Goal: Task Accomplishment & Management: Manage account settings

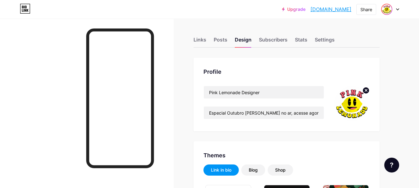
type input "#f8ecf3"
type input "#000000"
click at [394, 10] on div at bounding box center [390, 9] width 18 height 11
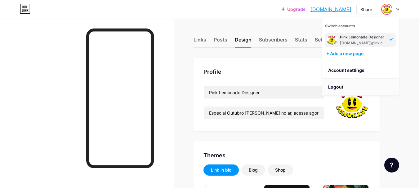
click at [338, 87] on li "Logout" at bounding box center [360, 87] width 77 height 17
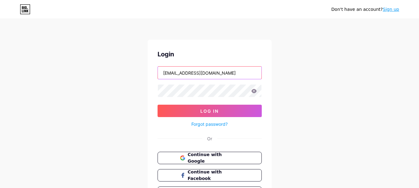
click at [236, 76] on input "pinklemonadecor@gmail.com" at bounding box center [210, 73] width 104 height 12
type input "willianyribeiro16@gmail.com"
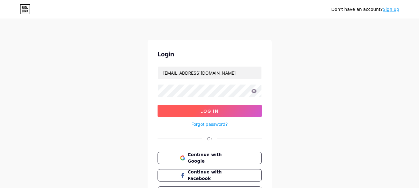
click at [220, 110] on button "Log In" at bounding box center [209, 111] width 104 height 12
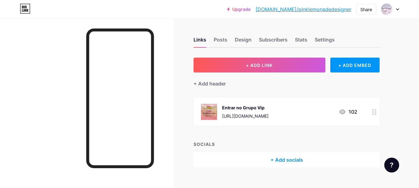
click at [396, 11] on div at bounding box center [390, 9] width 18 height 11
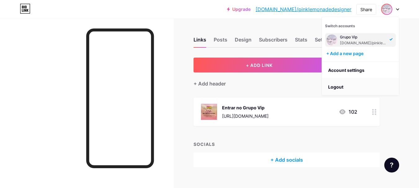
click at [343, 88] on li "Logout" at bounding box center [360, 87] width 77 height 17
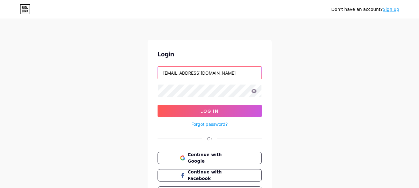
click at [241, 76] on input "willianyribeiro16@gmail.com" at bounding box center [210, 73] width 104 height 12
drag, startPoint x: 241, startPoint y: 76, endPoint x: 163, endPoint y: 76, distance: 78.4
click at [163, 76] on input "willianyribeiro16@gmail.com" at bounding box center [210, 73] width 104 height 12
type input "wi"
click at [215, 159] on span "Continue with Google" at bounding box center [213, 158] width 52 height 13
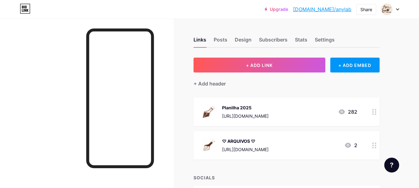
click at [268, 108] on div "Planilha 2025" at bounding box center [245, 107] width 47 height 7
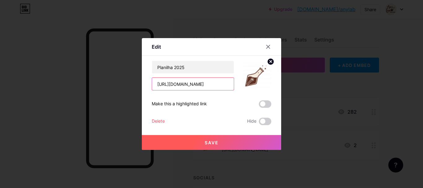
click at [215, 83] on input "[URL][DOMAIN_NAME]" at bounding box center [193, 84] width 82 height 12
click at [267, 46] on icon at bounding box center [268, 46] width 5 height 5
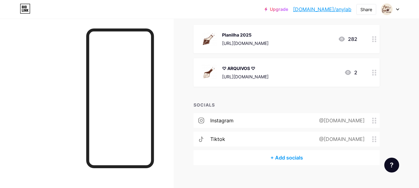
scroll to position [81, 0]
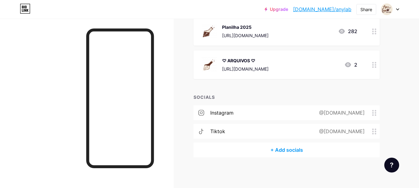
click at [339, 129] on div "@[DOMAIN_NAME]" at bounding box center [340, 131] width 63 height 7
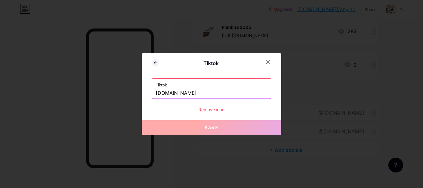
drag, startPoint x: 158, startPoint y: 92, endPoint x: 203, endPoint y: 91, distance: 45.0
click at [203, 91] on input "[DOMAIN_NAME]" at bounding box center [212, 93] width 112 height 11
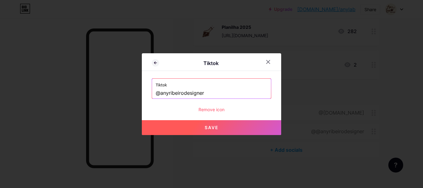
click at [218, 125] on span "Save" at bounding box center [212, 127] width 14 height 5
type input "[URL][DOMAIN_NAME]"
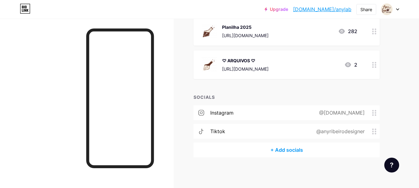
click at [346, 110] on div "@[DOMAIN_NAME]" at bounding box center [340, 112] width 63 height 7
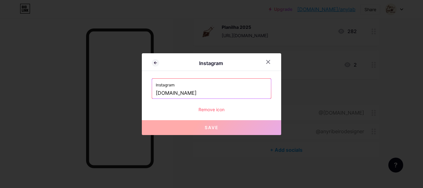
drag, startPoint x: 199, startPoint y: 93, endPoint x: 131, endPoint y: 95, distance: 67.9
click at [131, 95] on div "Instagram Instagram [DOMAIN_NAME] Remove icon Save" at bounding box center [211, 94] width 423 height 188
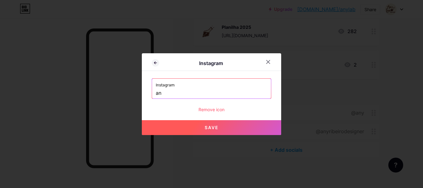
type input "a"
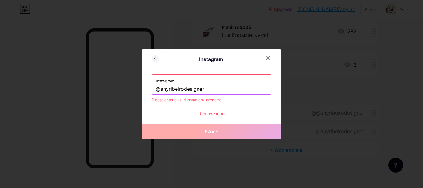
click at [234, 91] on input "@anyribeirodesigner" at bounding box center [212, 89] width 112 height 11
click at [162, 88] on input "@anyribeirodesigner" at bounding box center [212, 89] width 112 height 11
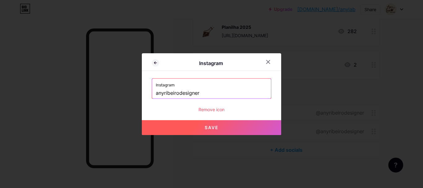
click at [214, 126] on span "Save" at bounding box center [212, 127] width 14 height 5
type input "[URL][DOMAIN_NAME]"
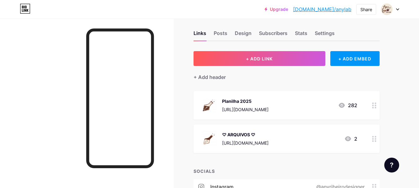
scroll to position [0, 0]
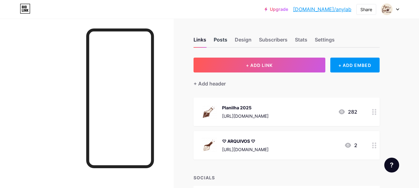
click at [218, 40] on div "Posts" at bounding box center [221, 41] width 14 height 11
click at [240, 40] on div "Design" at bounding box center [243, 41] width 17 height 11
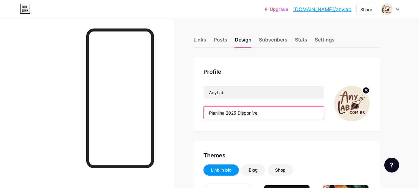
click at [268, 113] on input "Planilha 2025 Disponível" at bounding box center [264, 113] width 120 height 12
type input "#f4eadd"
type input "#000000"
type input "#5f3124"
click at [224, 112] on input "Planilha 2025 Disponível" at bounding box center [264, 113] width 120 height 12
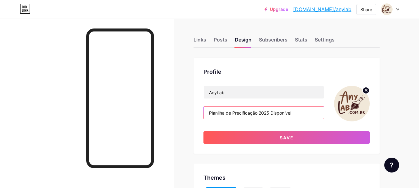
drag, startPoint x: 260, startPoint y: 113, endPoint x: 326, endPoint y: 113, distance: 65.7
click at [326, 113] on div "AnyLab Planilha de Precificação 2025 Disponível" at bounding box center [286, 104] width 166 height 36
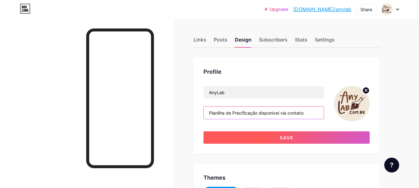
type input "Planilha de Precificação disponivel via contato:"
click at [255, 137] on button "Save" at bounding box center [286, 137] width 166 height 12
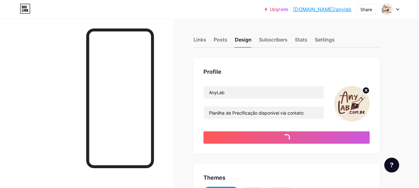
type input "#f4eadd"
type input "#000000"
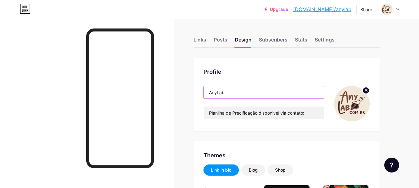
click at [233, 91] on input "AnyLab" at bounding box center [264, 92] width 120 height 12
drag, startPoint x: 210, startPoint y: 93, endPoint x: 247, endPoint y: 90, distance: 37.3
click at [247, 90] on input "AnyLab" at bounding box center [264, 92] width 120 height 12
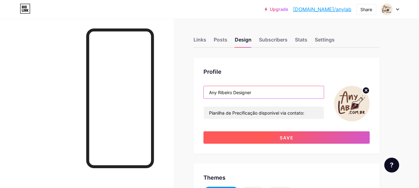
type input "Any Ribeiro Designer"
click at [261, 135] on button "Save" at bounding box center [286, 137] width 166 height 12
type input "#f4eadd"
type input "#000000"
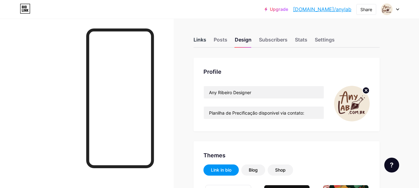
click at [205, 38] on div "Links" at bounding box center [199, 41] width 13 height 11
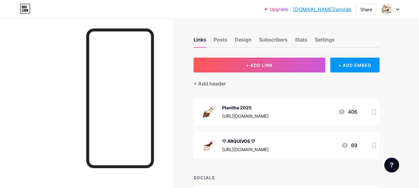
click at [259, 107] on div "Planilha 2025" at bounding box center [245, 107] width 47 height 7
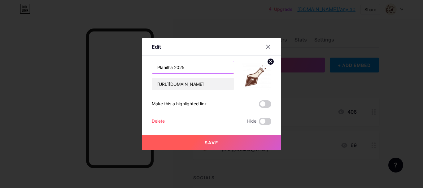
drag, startPoint x: 182, startPoint y: 68, endPoint x: 148, endPoint y: 71, distance: 34.0
click at [148, 71] on div "Edit Content YouTube Play YouTube video without leaving your page. ADD Vimeo Pl…" at bounding box center [212, 94] width 140 height 112
type input "[PHONE_NUMBER]"
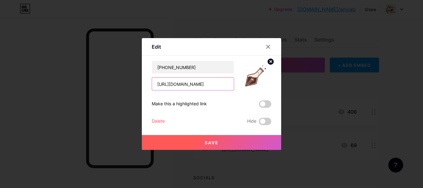
click at [164, 84] on input "[URL][DOMAIN_NAME]" at bounding box center [193, 84] width 82 height 12
click at [203, 142] on button "Save" at bounding box center [212, 142] width 140 height 15
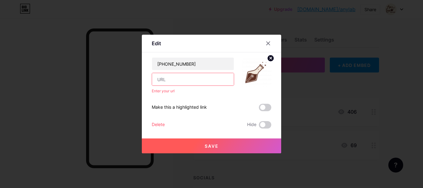
click at [173, 76] on input "text" at bounding box center [193, 79] width 82 height 12
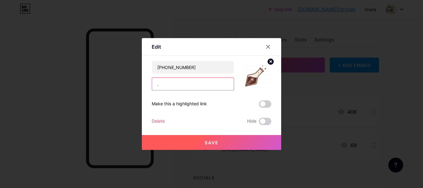
type input "."
click at [174, 138] on button "Save" at bounding box center [212, 142] width 140 height 15
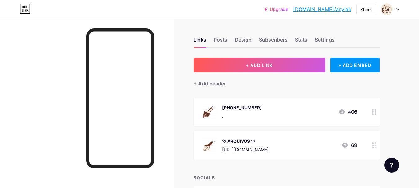
click at [261, 109] on div "[PHONE_NUMBER] . 406" at bounding box center [279, 112] width 156 height 16
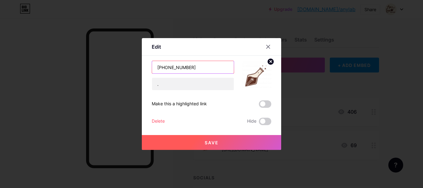
drag, startPoint x: 171, startPoint y: 66, endPoint x: 195, endPoint y: 65, distance: 23.6
click at [195, 65] on input "[PHONE_NUMBER]" at bounding box center [193, 67] width 82 height 12
type input "[PHONE_NUMBER]"
click at [201, 139] on button "Save" at bounding box center [212, 142] width 140 height 15
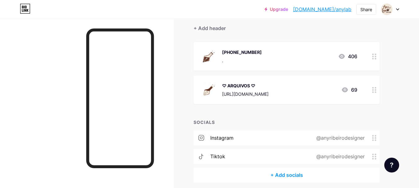
scroll to position [62, 0]
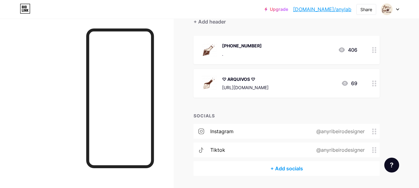
click at [268, 82] on div "♡ ARQUIVOS ♡" at bounding box center [245, 79] width 47 height 7
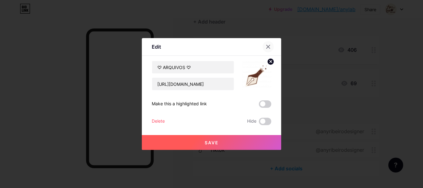
click at [267, 47] on icon at bounding box center [268, 46] width 5 height 5
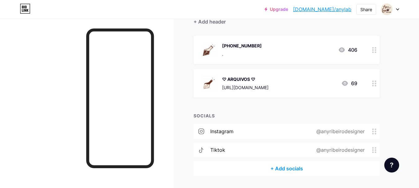
click at [258, 78] on div "♡ ARQUIVOS ♡" at bounding box center [245, 79] width 47 height 7
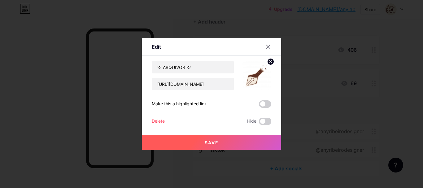
click at [158, 121] on div "Delete" at bounding box center [158, 121] width 13 height 7
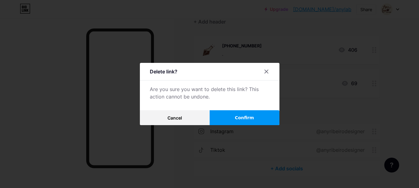
click at [247, 117] on span "Confirm" at bounding box center [244, 118] width 19 height 7
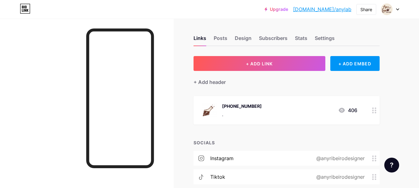
scroll to position [0, 0]
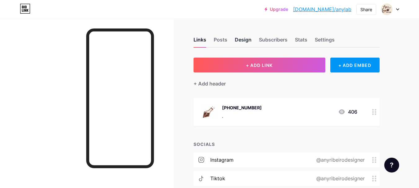
click at [242, 39] on div "Design" at bounding box center [243, 41] width 17 height 11
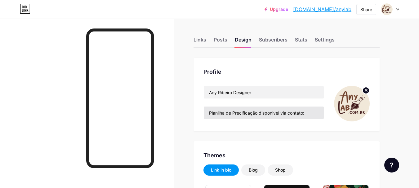
type input "#f4eadd"
type input "#000000"
type input "#5f3124"
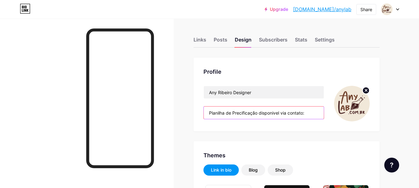
click at [259, 112] on input "Planilha de Precificação disponivel via contato:" at bounding box center [264, 113] width 120 height 12
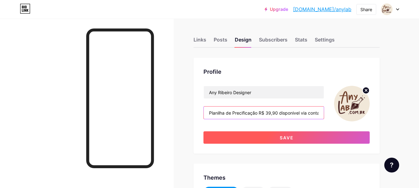
type input "Planilha de Precificação R$ 39,90 disponivel via contato:"
click at [281, 137] on span "Save" at bounding box center [287, 137] width 14 height 5
type input "#f4eadd"
type input "#000000"
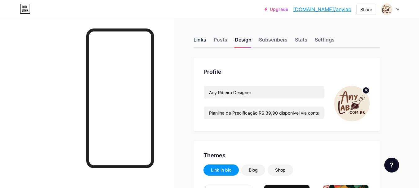
click at [206, 39] on div "Links" at bounding box center [199, 41] width 13 height 11
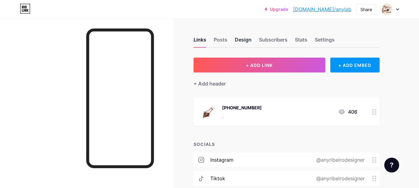
click at [246, 40] on div "Design" at bounding box center [243, 41] width 17 height 11
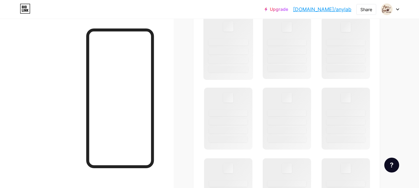
scroll to position [434, 0]
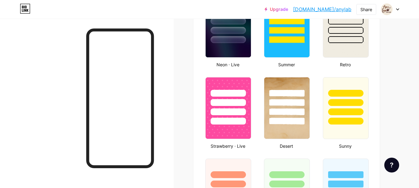
type input "#f4eadd"
type input "#000000"
type input "#5f3124"
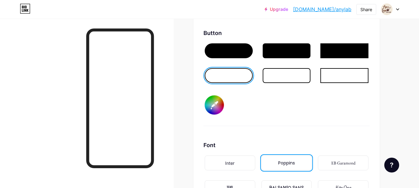
scroll to position [961, 0]
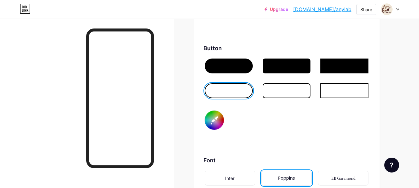
click at [212, 122] on input "#000000" at bounding box center [214, 120] width 19 height 19
type input "#f4eadd"
type input "#f3e7e7"
type input "#f4eadd"
type input "#f2e8e8"
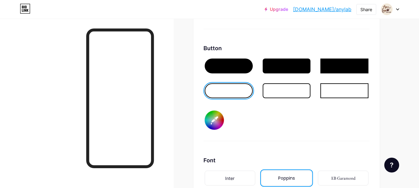
type input "#f4eadd"
type input "#f1e9e9"
type input "#f4eadd"
type input "#f3ecec"
type input "#f4eadd"
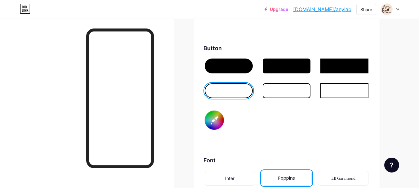
type input "#f3eded"
type input "#f4eadd"
type input "#f2eded"
type input "#f4eadd"
type input "#f2eeee"
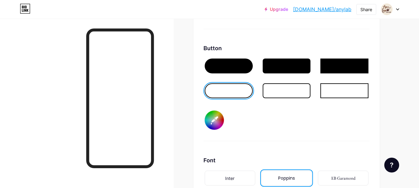
type input "#f4eadd"
type input "#f1eeee"
type input "#f4eadd"
type input "#f3f2f2"
type input "#f4eadd"
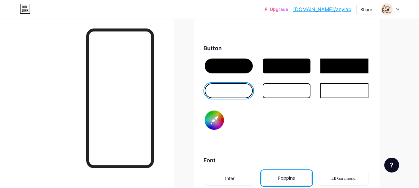
type input "#f5f5f5"
type input "#f4eadd"
type input "#f7f7f7"
type input "#f4eadd"
type input "#fafafa"
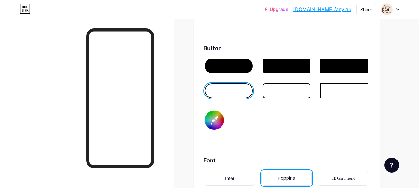
type input "#f4eadd"
type input "#fcfcfc"
type input "#f4eadd"
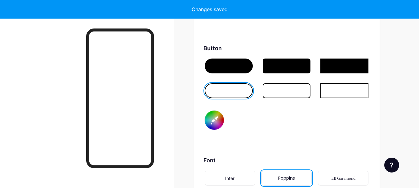
type input "#f4eadd"
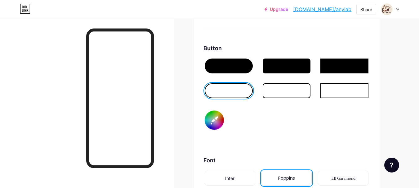
type input "#f4eadd"
click at [249, 125] on div "Button #f4eadd" at bounding box center [286, 92] width 166 height 97
click at [232, 66] on div at bounding box center [229, 66] width 48 height 15
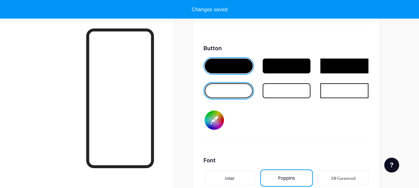
type input "#f4eadd"
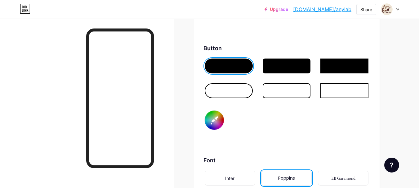
click at [217, 118] on input "#f4eadd" at bounding box center [214, 120] width 19 height 19
click at [260, 125] on div "Button #f4eadd" at bounding box center [286, 92] width 166 height 97
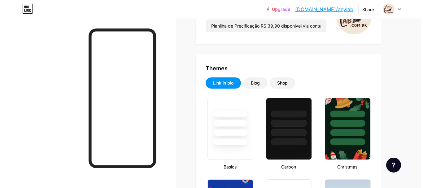
scroll to position [0, 0]
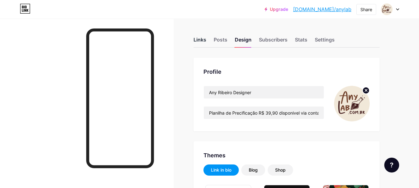
click at [200, 44] on div "Links" at bounding box center [199, 41] width 13 height 11
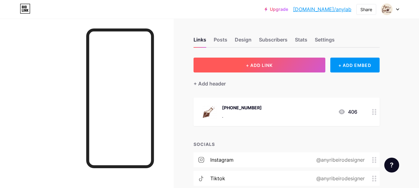
click at [277, 64] on button "+ ADD LINK" at bounding box center [259, 65] width 132 height 15
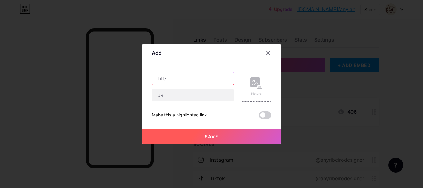
click at [188, 81] on input "text" at bounding box center [193, 78] width 82 height 12
type input "a"
type input "A"
click at [228, 78] on input "Siga no instagram para acompanhar tudo" at bounding box center [193, 78] width 82 height 12
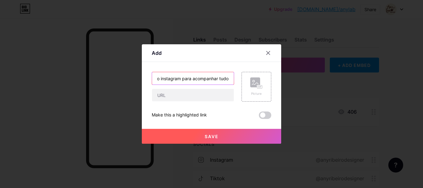
paste input "👇"
type input "Siga no instagram para acompanhar tudo 👇"
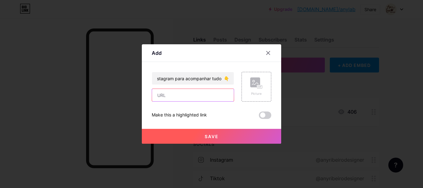
click at [218, 93] on input "text" at bounding box center [193, 95] width 82 height 12
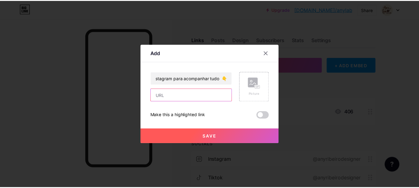
scroll to position [0, 0]
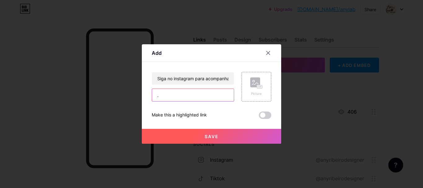
type input "."
click at [213, 135] on span "Save" at bounding box center [212, 136] width 14 height 5
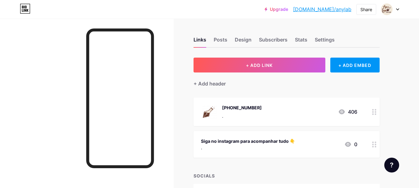
click at [264, 142] on div "Siga no instagram para acompanhar tudo 👇" at bounding box center [248, 141] width 94 height 7
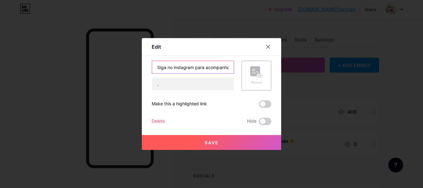
drag, startPoint x: 171, startPoint y: 67, endPoint x: 194, endPoint y: 65, distance: 23.6
click at [194, 65] on input "Siga no instagram para acompanhar tudo 👇" at bounding box center [193, 67] width 82 height 12
type input "Siga nas redes sociais para acompanhar tudo 👇"
click at [203, 148] on button "Save" at bounding box center [212, 142] width 140 height 15
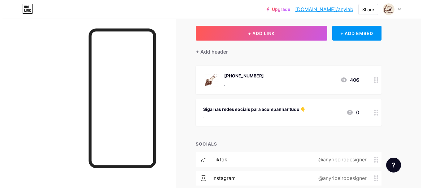
scroll to position [79, 0]
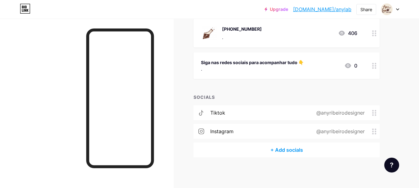
click at [288, 146] on div "+ Add socials" at bounding box center [286, 150] width 186 height 15
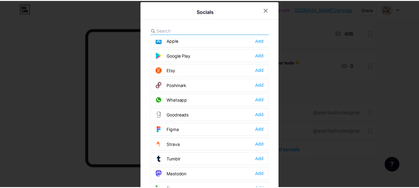
scroll to position [496, 0]
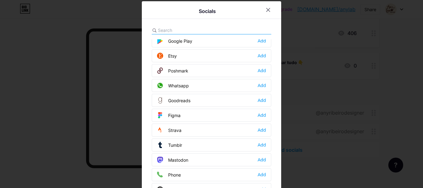
click at [202, 82] on div "Whatsapp Add" at bounding box center [212, 85] width 120 height 13
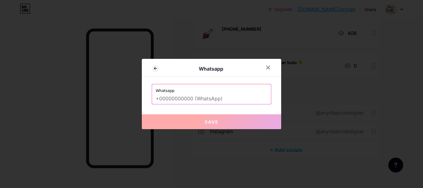
click at [196, 93] on label "Whatsapp" at bounding box center [212, 88] width 112 height 9
click at [186, 100] on input "text" at bounding box center [212, 99] width 112 height 11
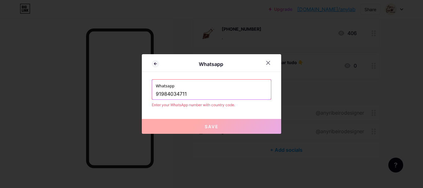
click at [157, 93] on input "91984034711" at bounding box center [212, 94] width 112 height 11
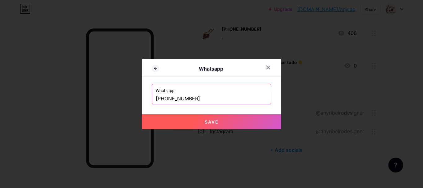
click at [185, 122] on button "Save" at bounding box center [212, 121] width 140 height 15
type input "[URL][DOMAIN_NAME][PHONE_NUMBER]"
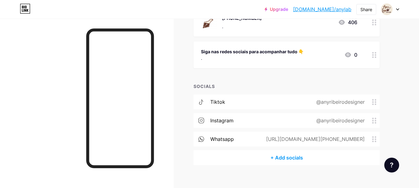
scroll to position [97, 0]
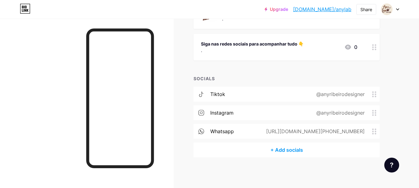
click at [303, 131] on div "[URL][DOMAIN_NAME][PHONE_NUMBER]" at bounding box center [314, 131] width 116 height 7
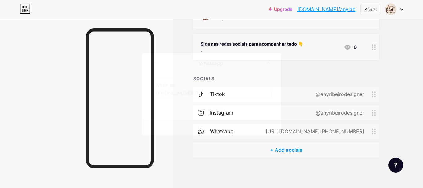
click at [208, 91] on input "[PHONE_NUMBER]" at bounding box center [212, 93] width 112 height 11
click at [247, 117] on div "Whatsapp Whatsapp [PHONE_NUMBER] Remove icon Save" at bounding box center [212, 94] width 140 height 82
click at [166, 92] on input "[PHONE_NUMBER]" at bounding box center [212, 93] width 112 height 11
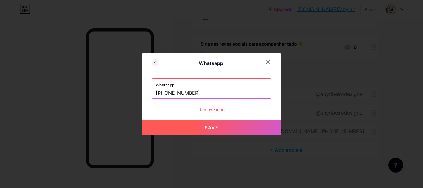
click at [204, 92] on input "[PHONE_NUMBER]" at bounding box center [212, 93] width 112 height 11
click at [243, 104] on div "Whatsapp [PHONE_NUMBER] Remove icon" at bounding box center [212, 95] width 120 height 34
click at [226, 125] on button "Save" at bounding box center [212, 127] width 140 height 15
type input "[URL][DOMAIN_NAME][PHONE_NUMBER]"
drag, startPoint x: 238, startPoint y: 94, endPoint x: 119, endPoint y: 96, distance: 118.4
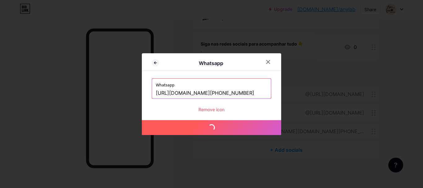
click at [119, 96] on div "Whatsapp Whatsapp [URL][DOMAIN_NAME][PHONE_NUMBER] Remove icon Save" at bounding box center [211, 94] width 423 height 188
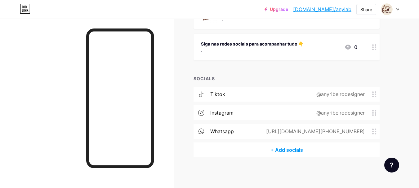
drag, startPoint x: 285, startPoint y: 130, endPoint x: 364, endPoint y: 131, distance: 78.7
click at [364, 131] on div "[URL][DOMAIN_NAME][PHONE_NUMBER]" at bounding box center [314, 131] width 116 height 7
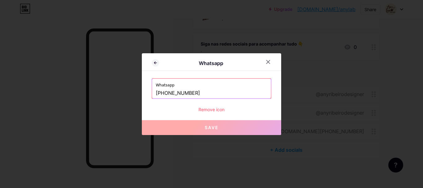
copy div "[URL][DOMAIN_NAME][PHONE_NUMBER]"
click at [267, 63] on icon at bounding box center [268, 62] width 5 height 5
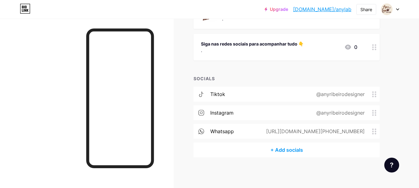
drag, startPoint x: 297, startPoint y: 133, endPoint x: 364, endPoint y: 133, distance: 67.0
click at [364, 133] on div "whatsapp [URL][DOMAIN_NAME][PHONE_NUMBER]" at bounding box center [286, 131] width 186 height 15
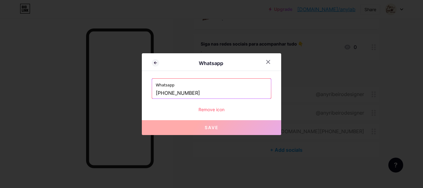
copy div "[URL][DOMAIN_NAME][PHONE_NUMBER]"
click at [268, 61] on icon at bounding box center [268, 62] width 5 height 5
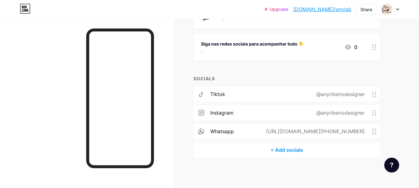
drag, startPoint x: 329, startPoint y: 131, endPoint x: 352, endPoint y: 157, distance: 34.7
click at [352, 157] on div "Links Posts Design Subscribers Stats Settings + ADD LINK + ADD EMBED + Add head…" at bounding box center [202, 54] width 405 height 267
drag, startPoint x: 291, startPoint y: 131, endPoint x: 366, endPoint y: 130, distance: 75.7
click at [366, 130] on div "[URL][DOMAIN_NAME][PHONE_NUMBER]" at bounding box center [314, 131] width 116 height 7
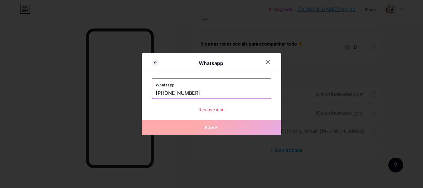
copy div "[URL][DOMAIN_NAME][PHONE_NUMBER]"
click at [268, 59] on div at bounding box center [268, 61] width 11 height 11
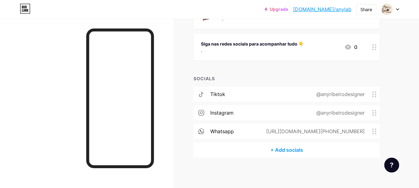
copy div "[URL][DOMAIN_NAME][PHONE_NUMBER]"
drag, startPoint x: 303, startPoint y: 131, endPoint x: 368, endPoint y: 130, distance: 64.8
click at [368, 130] on div "[URL][DOMAIN_NAME][PHONE_NUMBER]" at bounding box center [314, 131] width 116 height 7
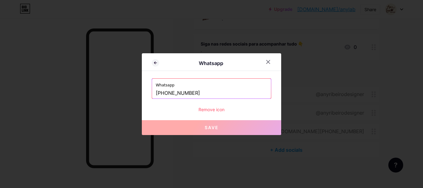
click at [267, 61] on icon at bounding box center [268, 62] width 5 height 5
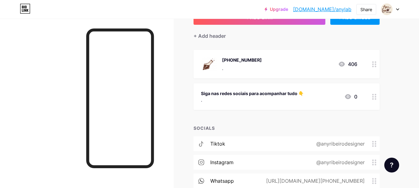
scroll to position [35, 0]
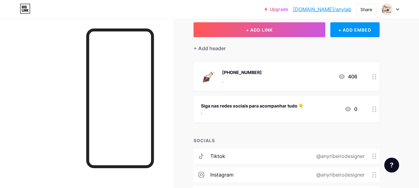
click at [264, 71] on div "[PHONE_NUMBER] . 406" at bounding box center [279, 77] width 156 height 16
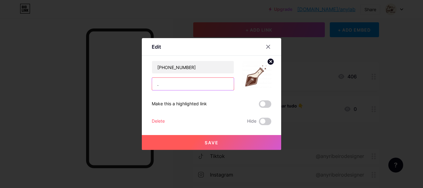
drag, startPoint x: 168, startPoint y: 87, endPoint x: 146, endPoint y: 86, distance: 22.7
click at [146, 86] on div "Edit Content YouTube Play YouTube video without leaving your page. ADD Vimeo Pl…" at bounding box center [212, 94] width 140 height 112
paste input "[URL][DOMAIN_NAME][PHONE_NUMBER]"
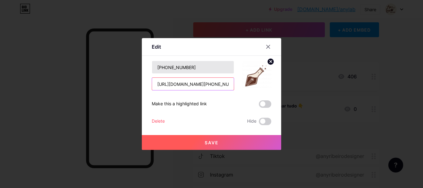
type input "[URL][DOMAIN_NAME][PHONE_NUMBER]"
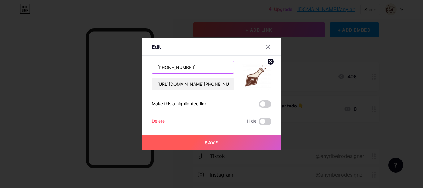
drag, startPoint x: 201, startPoint y: 67, endPoint x: 145, endPoint y: 72, distance: 56.6
click at [145, 72] on div "Edit Content YouTube Play YouTube video without leaving your page. ADD Vimeo Pl…" at bounding box center [212, 94] width 140 height 112
type input "Planilha de Precificação R$ 39,90"
click at [202, 141] on button "Save" at bounding box center [212, 142] width 140 height 15
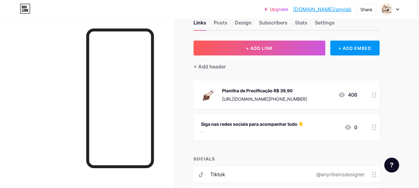
scroll to position [0, 0]
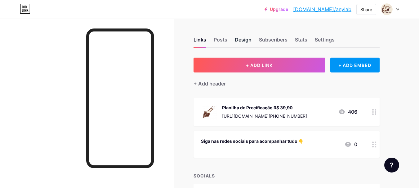
click at [247, 39] on div "Design" at bounding box center [243, 41] width 17 height 11
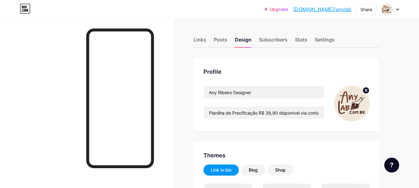
scroll to position [31, 0]
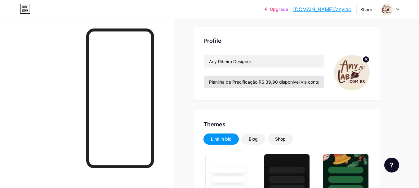
type input "#f4eadd"
type input "#5f3124"
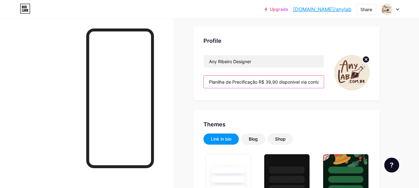
scroll to position [0, 7]
drag, startPoint x: 215, startPoint y: 81, endPoint x: 355, endPoint y: 69, distance: 140.9
click at [355, 69] on div "Any Ribeiro Designer Planilha de Precificação R$ 39,90 disponivel via contato:" at bounding box center [286, 73] width 166 height 36
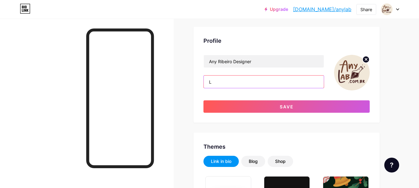
scroll to position [0, 0]
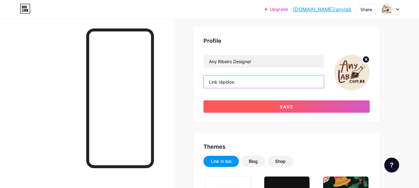
type input "Link rápidos:"
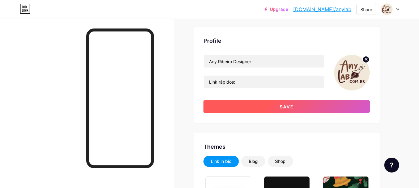
click at [326, 102] on button "Save" at bounding box center [286, 106] width 166 height 12
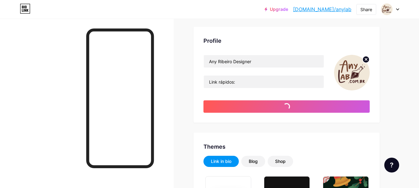
type input "#f4eadd"
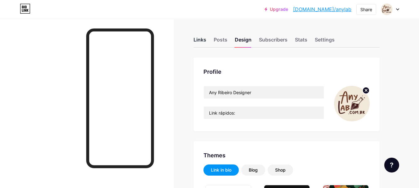
click at [196, 38] on div "Links" at bounding box center [199, 41] width 13 height 11
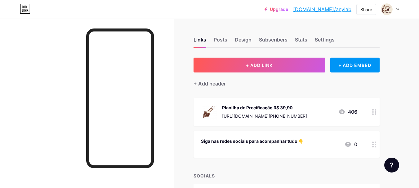
click at [295, 144] on div "Siga nas redes sociais para acompanhar tudo 👇" at bounding box center [252, 141] width 103 height 7
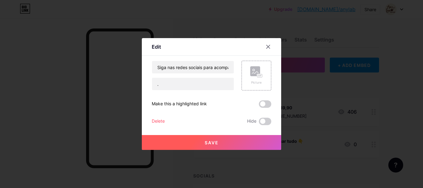
click at [155, 120] on div "Delete" at bounding box center [158, 121] width 13 height 7
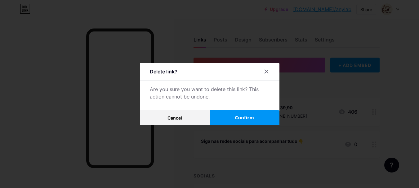
click at [231, 116] on button "Confirm" at bounding box center [245, 117] width 70 height 15
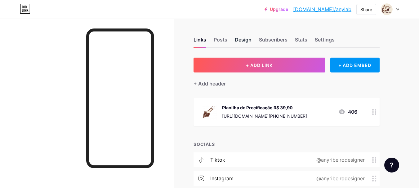
click at [249, 40] on div "Design" at bounding box center [243, 41] width 17 height 11
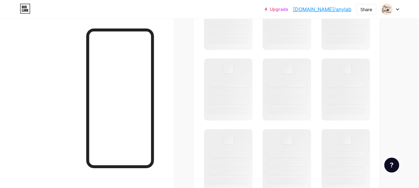
scroll to position [279, 0]
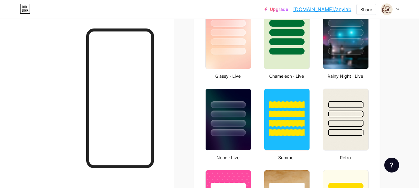
type input "#f4eadd"
type input "#5f3124"
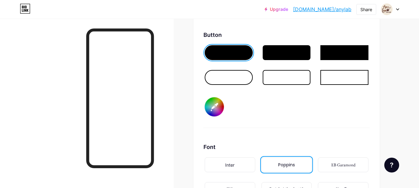
scroll to position [961, 0]
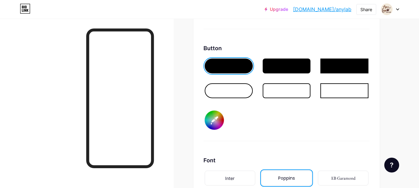
click at [244, 93] on div at bounding box center [229, 90] width 48 height 15
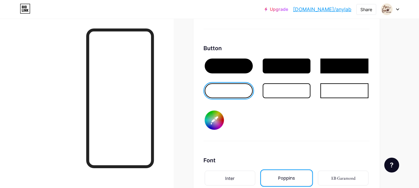
click at [214, 117] on input "#f4eadd" at bounding box center [214, 120] width 19 height 19
type input "#f4eadd"
type input "#5f3124"
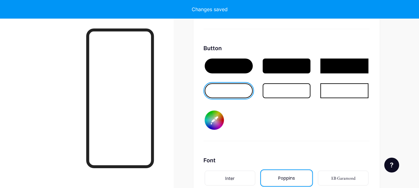
type input "#f4eadd"
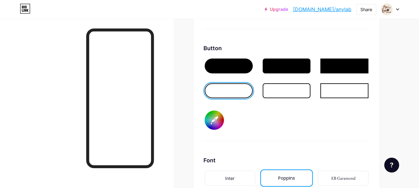
type input "#5f3124"
click at [261, 133] on div "Button #5f3124" at bounding box center [286, 92] width 166 height 97
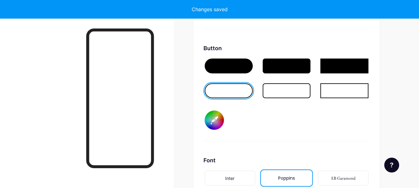
type input "#f4eadd"
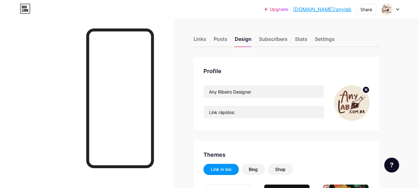
scroll to position [0, 0]
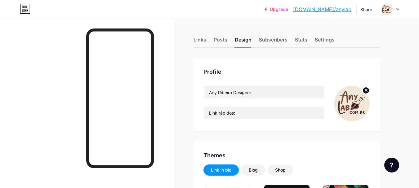
click at [207, 40] on div "Links Posts Design Subscribers Stats Settings" at bounding box center [286, 37] width 186 height 22
click at [198, 42] on div "Links" at bounding box center [199, 41] width 13 height 11
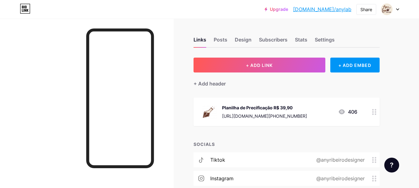
click at [254, 112] on div "Planilha de Precificação R$ 39,90 [URL][DOMAIN_NAME][PHONE_NUMBER]" at bounding box center [264, 112] width 85 height 16
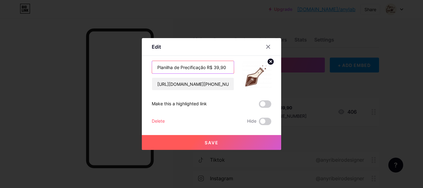
click at [206, 67] on input "Planilha de Precificação R$ 39,90" at bounding box center [193, 67] width 82 height 12
type input "Planilha de Precificação 2025 R$ 39,90"
click at [217, 143] on span "Save" at bounding box center [212, 142] width 14 height 5
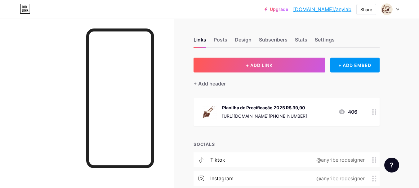
click at [245, 107] on div "Planilha de Precificação 2025 R$ 39,90" at bounding box center [264, 107] width 85 height 7
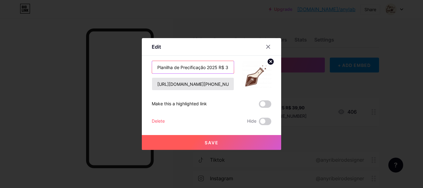
drag, startPoint x: 217, startPoint y: 68, endPoint x: 228, endPoint y: 82, distance: 18.5
click at [217, 67] on input "Planilha de Precificação 2025 R$ 39,90" at bounding box center [193, 67] width 82 height 12
type input "Planilha de Precificação - R$ 39,90"
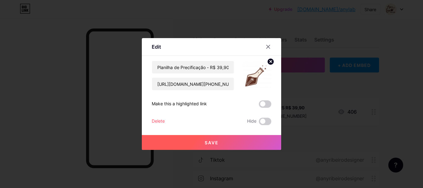
click at [219, 143] on button "Save" at bounding box center [212, 142] width 140 height 15
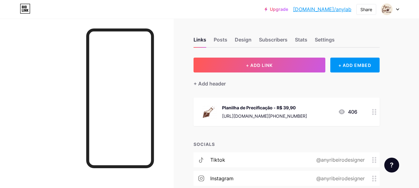
click at [250, 108] on div "Planilha de Precificação - R$ 39,90" at bounding box center [264, 107] width 85 height 7
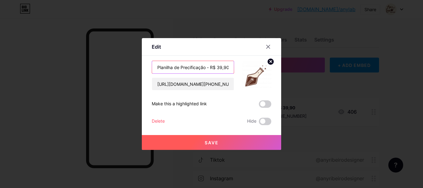
click at [209, 67] on input "Planilha de Precificação - R$ 39,90" at bounding box center [193, 67] width 82 height 12
type input "Planilha de Precificação R$ 39,90"
click at [211, 140] on span "Save" at bounding box center [212, 142] width 14 height 5
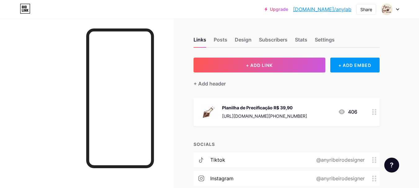
click at [254, 105] on div "Planilha de Precificação R$ 39,90" at bounding box center [264, 107] width 85 height 7
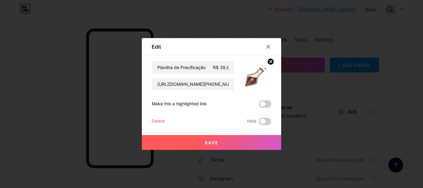
click at [268, 47] on icon at bounding box center [268, 46] width 3 height 3
